Goal: Task Accomplishment & Management: Use online tool/utility

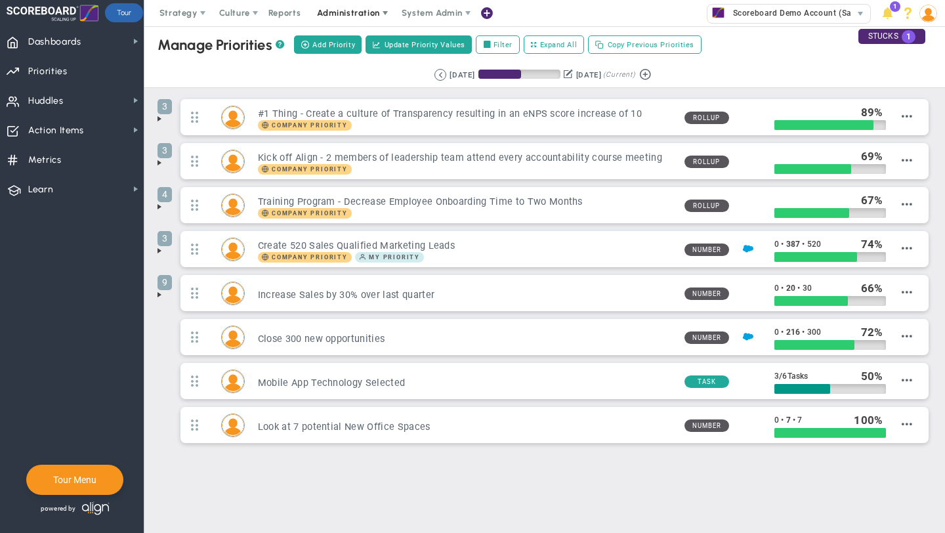
click at [356, 24] on span "Administration" at bounding box center [349, 13] width 84 height 26
click at [777, 11] on span "Scoreboard Demo Account (Sandbox)" at bounding box center [803, 13] width 152 height 17
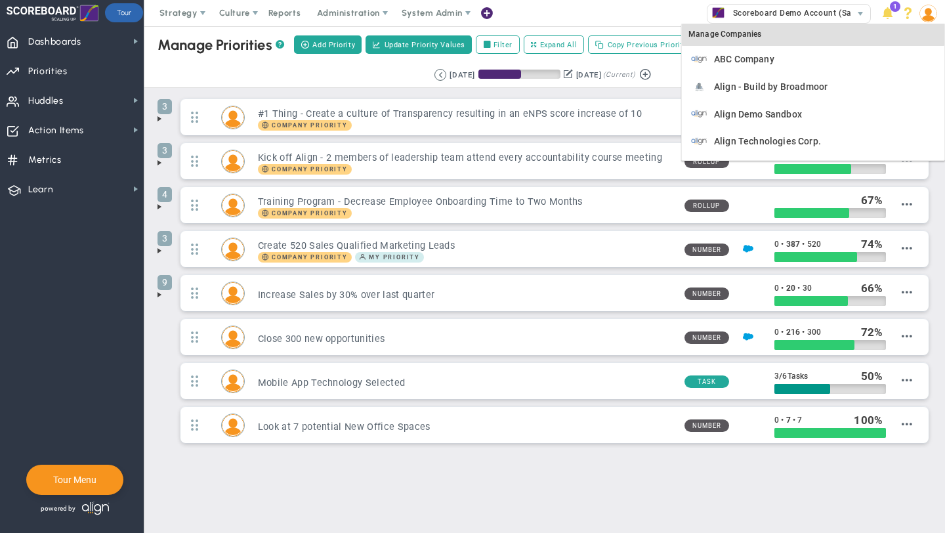
click at [743, 39] on div "Manage Companies" at bounding box center [813, 35] width 263 height 22
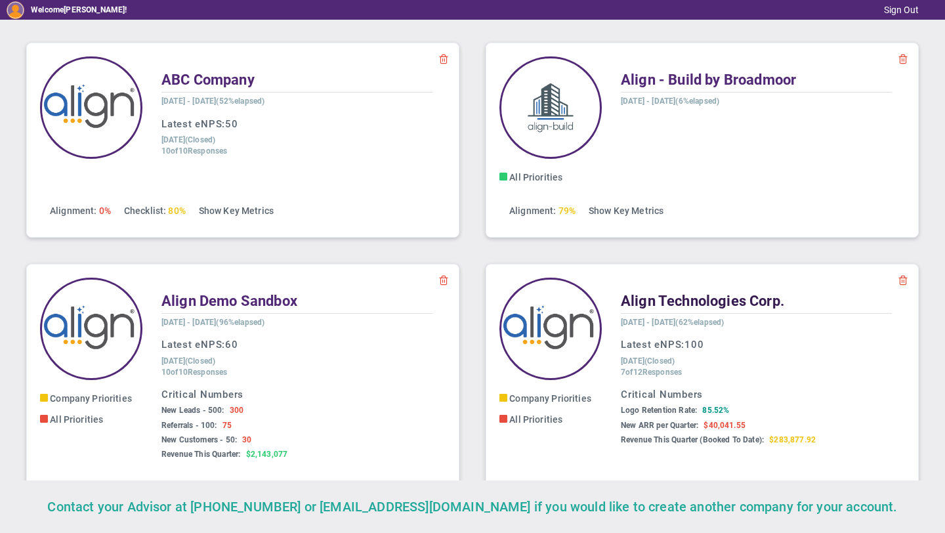
click at [713, 297] on span "Align Technologies Corp." at bounding box center [702, 301] width 163 height 16
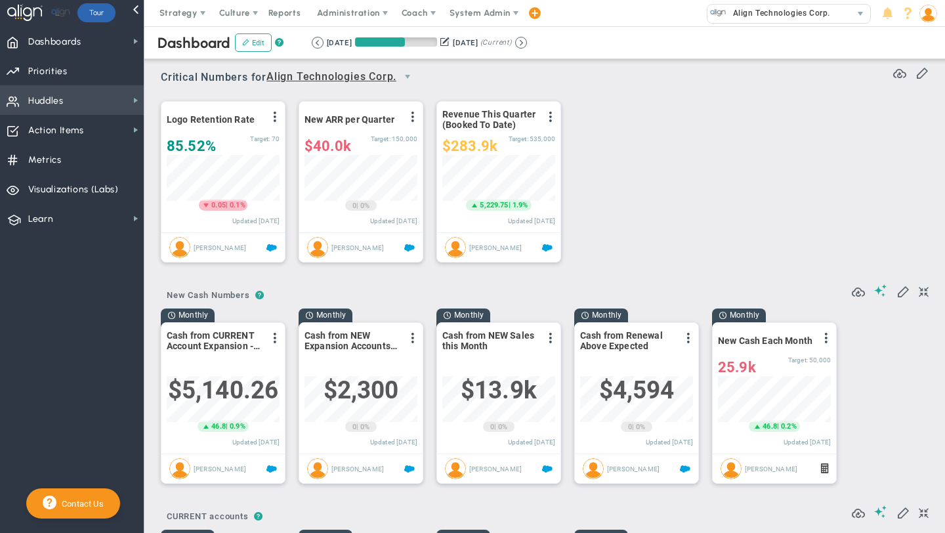
click at [62, 102] on span "Huddles" at bounding box center [45, 101] width 35 height 28
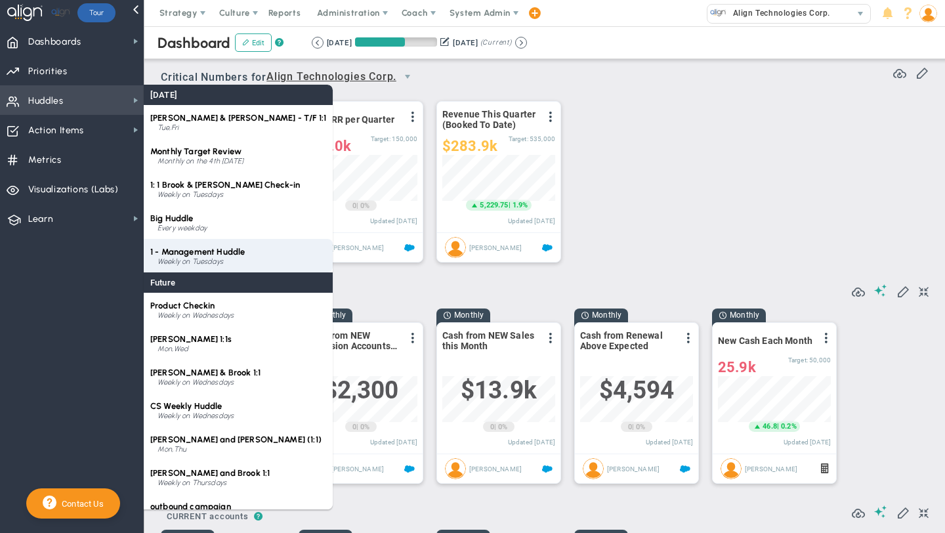
click at [202, 263] on div "Weekly on Tuesdays" at bounding box center [242, 262] width 169 height 8
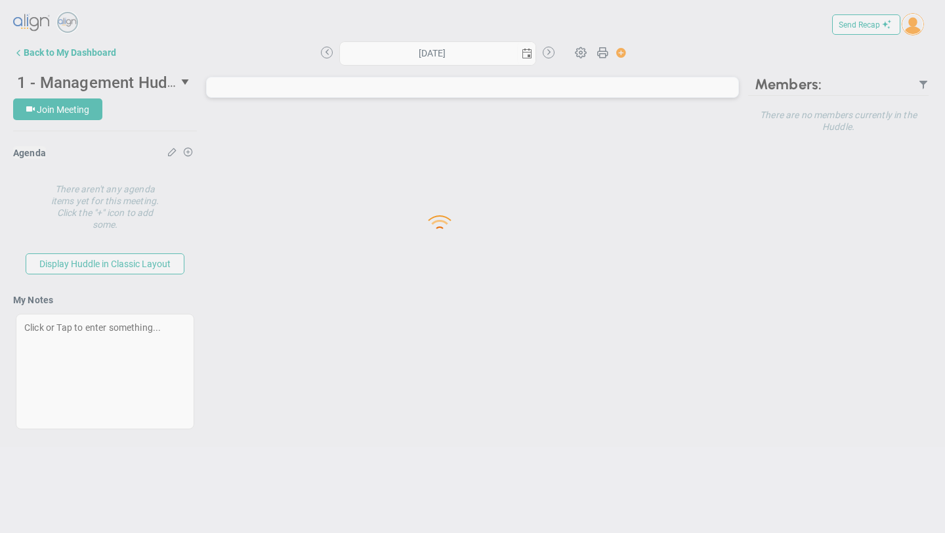
type input "[DATE]"
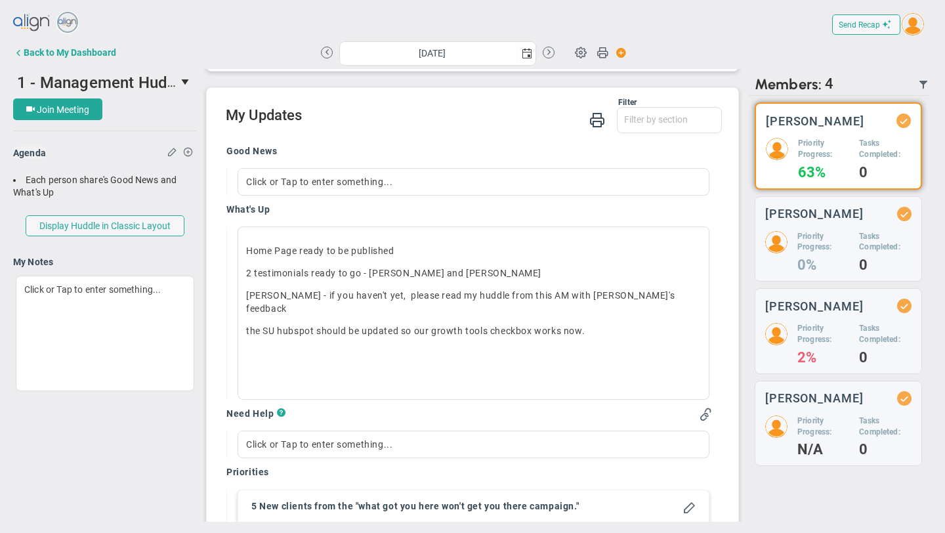
click at [658, 215] on div "What's Up" at bounding box center [469, 210] width 486 height 15
